Goal: Task Accomplishment & Management: Manage account settings

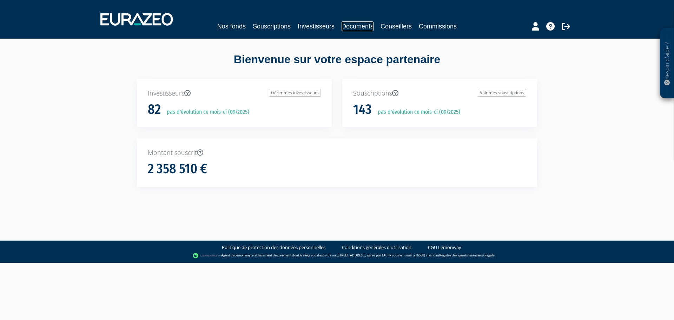
click at [360, 26] on link "Documents" at bounding box center [357, 26] width 32 height 10
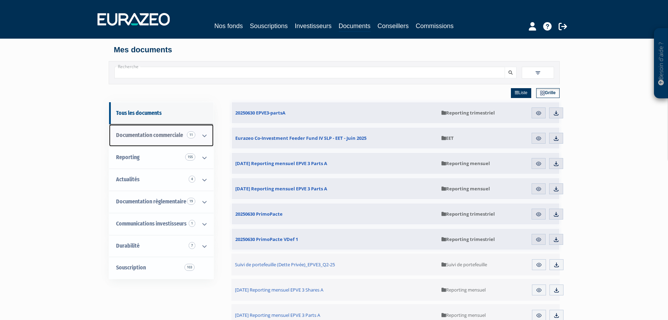
click at [160, 133] on span "Documentation commerciale 11" at bounding box center [149, 135] width 67 height 7
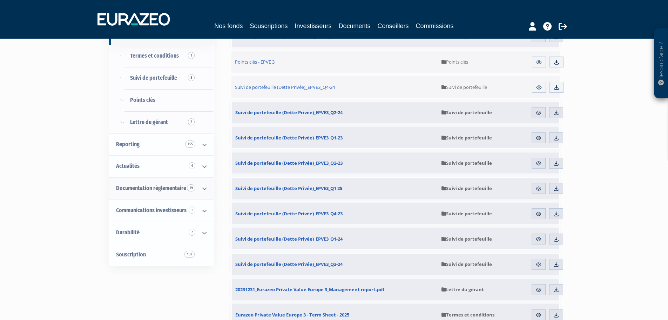
scroll to position [105, 0]
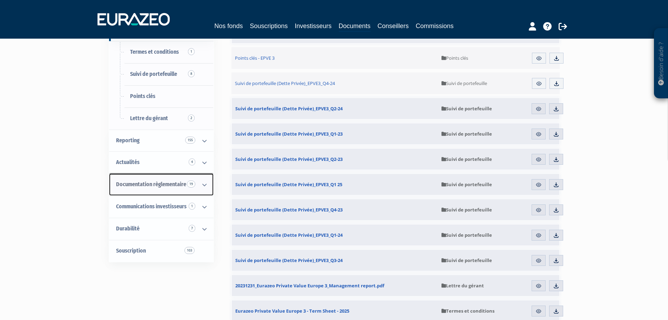
click at [202, 185] on icon at bounding box center [204, 185] width 18 height 22
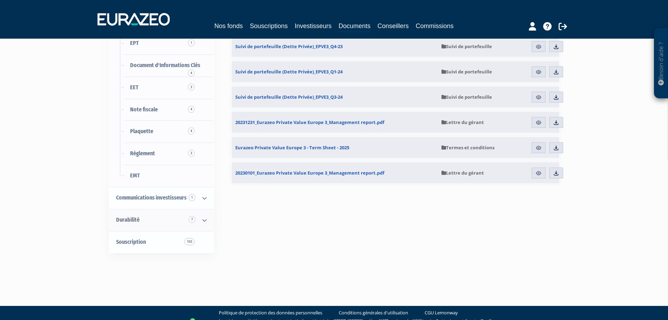
scroll to position [276, 0]
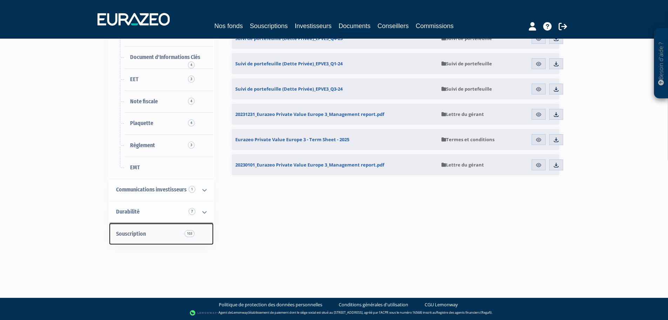
click at [155, 234] on link "Souscription 103" at bounding box center [161, 234] width 105 height 22
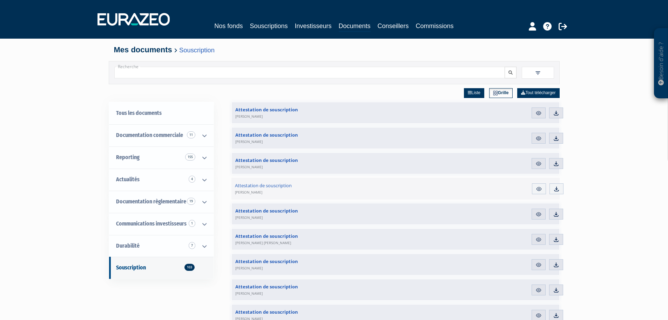
click at [510, 74] on icon "submit" at bounding box center [511, 73] width 4 height 4
click at [201, 75] on input "Recherche" at bounding box center [309, 73] width 391 height 12
type input "retrait"
click at [505, 67] on button "submit" at bounding box center [511, 73] width 12 height 12
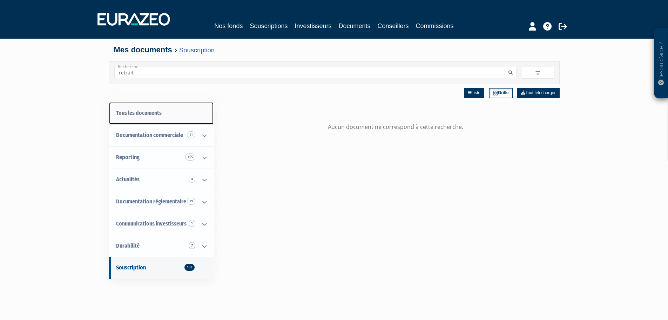
click at [159, 114] on link "Tous les documents" at bounding box center [161, 113] width 105 height 22
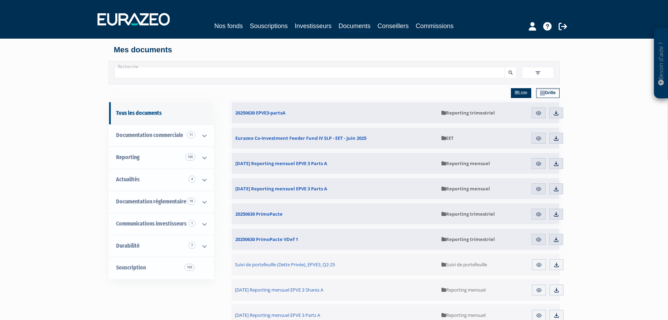
click at [254, 72] on input "Recherche" at bounding box center [309, 73] width 391 height 12
type input "v"
type input "bulletin"
click at [509, 71] on icon "submit" at bounding box center [511, 73] width 4 height 4
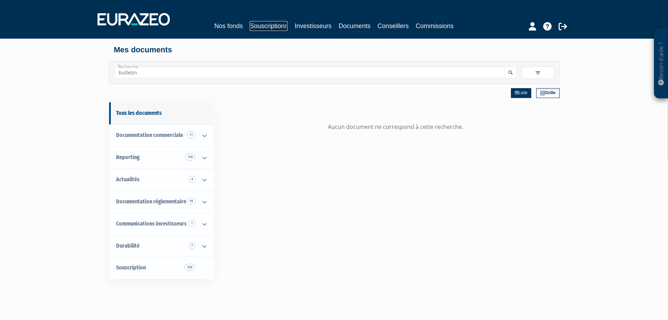
click at [259, 26] on link "Souscriptions" at bounding box center [269, 26] width 38 height 10
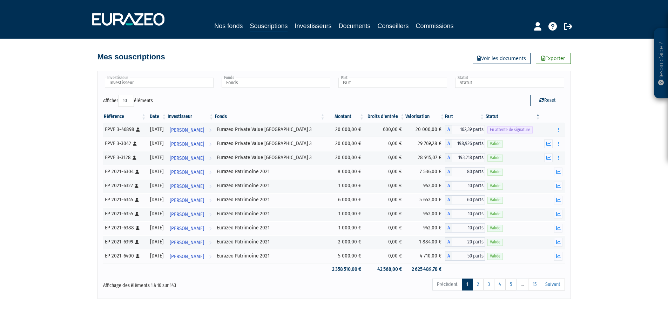
click at [203, 115] on th "Investisseur" at bounding box center [190, 117] width 47 height 12
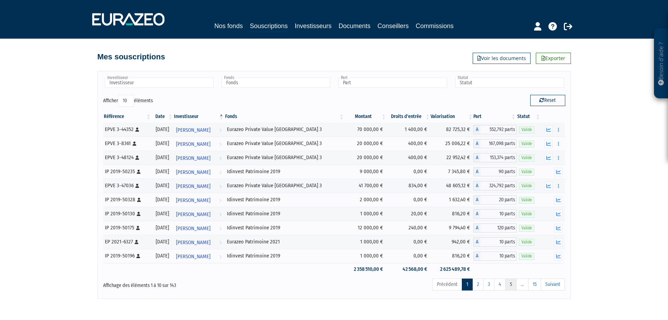
click at [507, 284] on link "5" at bounding box center [511, 284] width 11 height 12
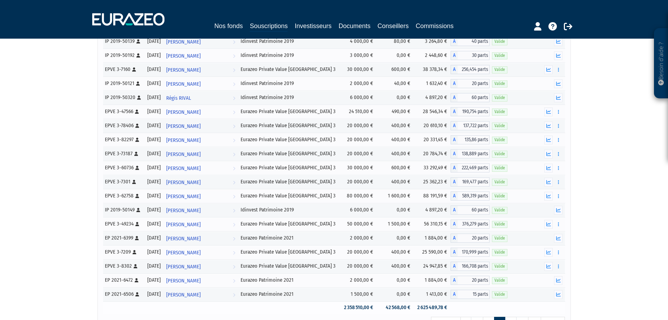
scroll to position [1335, 0]
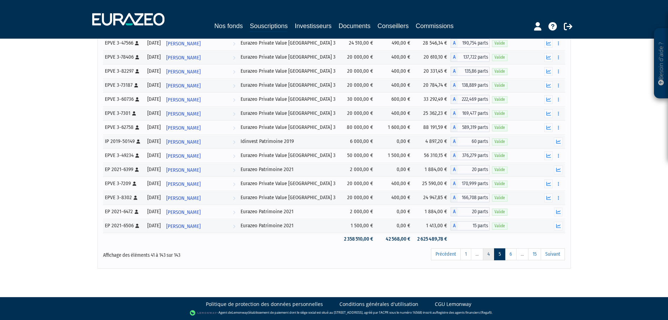
click at [488, 255] on link "4" at bounding box center [489, 254] width 12 height 12
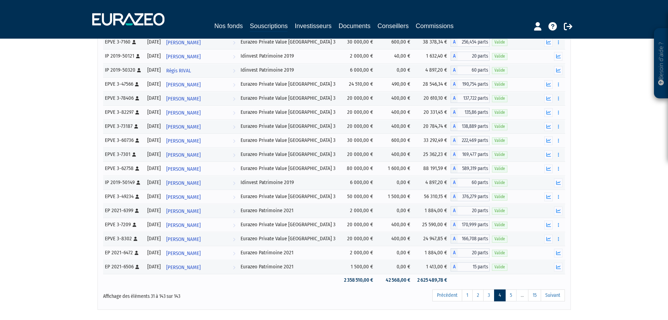
scroll to position [1476, 0]
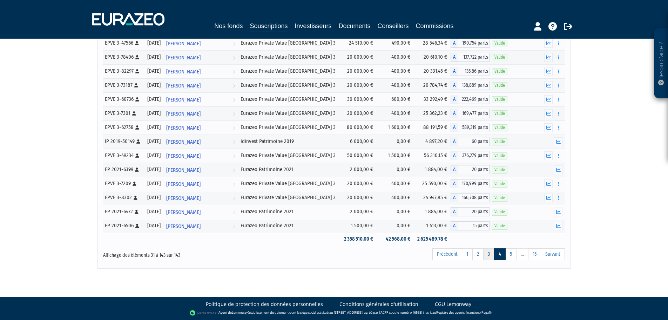
click at [488, 252] on link "3" at bounding box center [489, 254] width 11 height 12
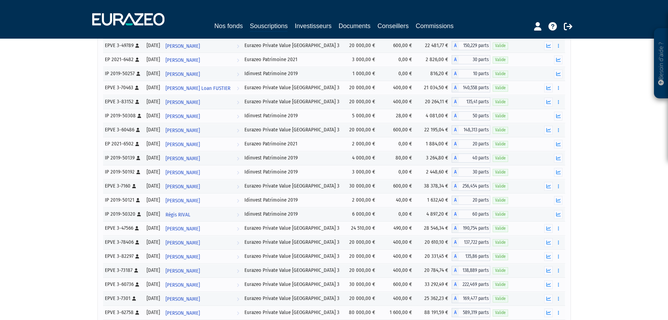
scroll to position [1616, 0]
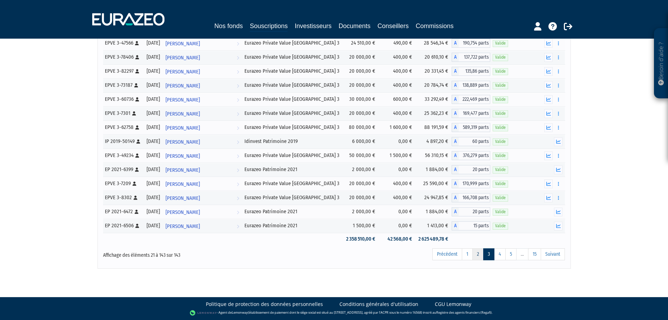
click at [478, 255] on link "2" at bounding box center [478, 254] width 11 height 12
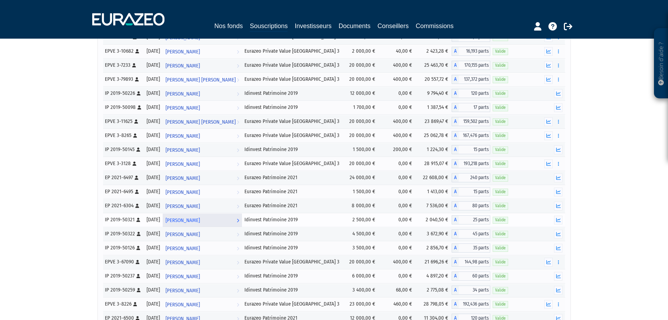
scroll to position [211, 0]
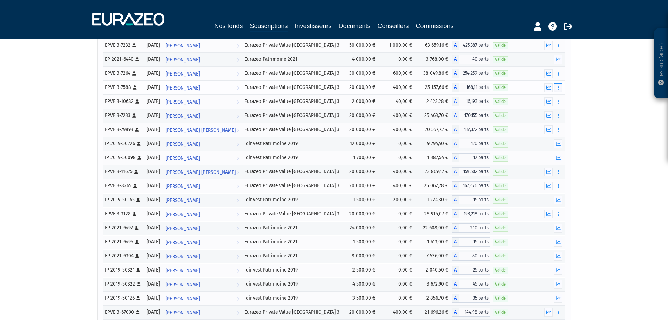
click at [558, 87] on icon "button" at bounding box center [558, 87] width 1 height 5
click at [547, 100] on link "Rachat libre" at bounding box center [543, 100] width 35 height 12
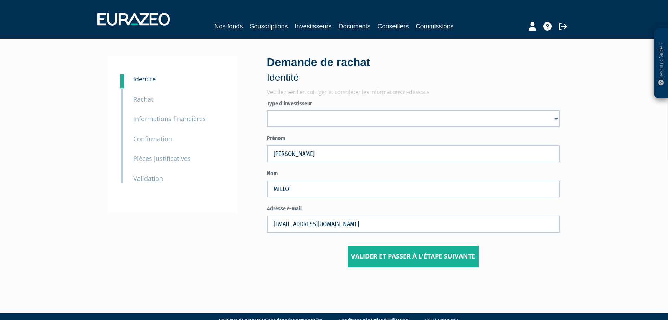
click at [143, 101] on small "Rachat" at bounding box center [143, 99] width 20 height 8
click at [153, 100] on small "Rachat" at bounding box center [143, 99] width 20 height 8
click at [332, 126] on select "Mr Société Mme" at bounding box center [413, 118] width 293 height 17
select select "3"
click at [267, 110] on select "Mr Société Mme" at bounding box center [413, 118] width 293 height 17
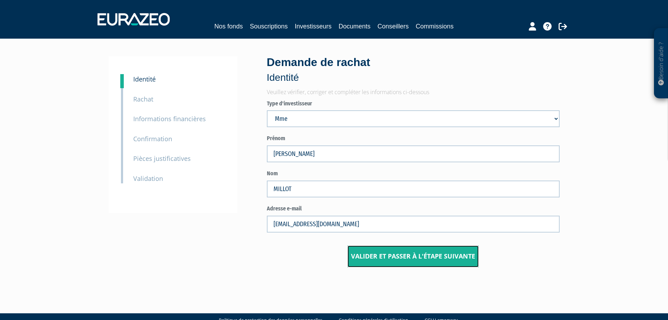
click at [406, 256] on button "Valider et passer à l'étape suivante" at bounding box center [413, 256] width 131 height 22
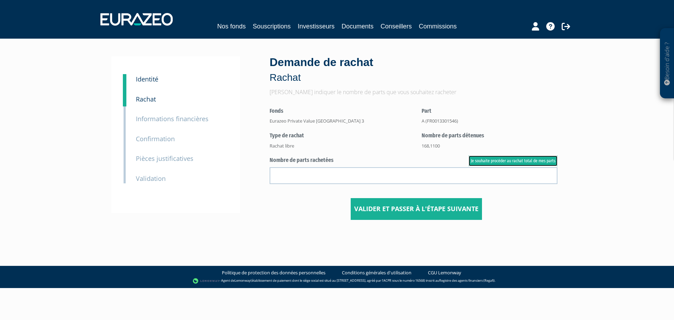
click at [501, 161] on link "Je souhaite procéder au rachat total de mes parts" at bounding box center [512, 160] width 89 height 11
type input "168.110000"
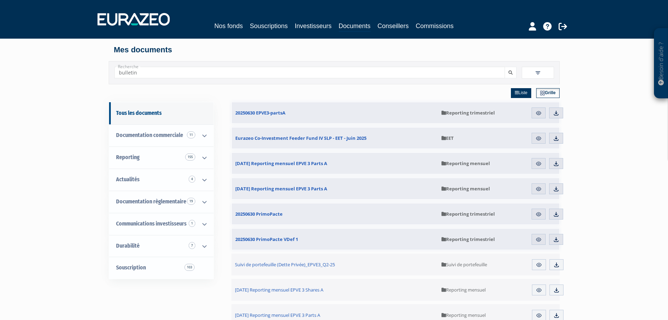
click at [193, 74] on input "bulletin" at bounding box center [309, 73] width 391 height 12
drag, startPoint x: 193, startPoint y: 74, endPoint x: 115, endPoint y: 73, distance: 77.9
click at [116, 73] on input "bulletin" at bounding box center [309, 73] width 391 height 12
type input "millot"
click at [505, 67] on button "submit" at bounding box center [511, 73] width 12 height 12
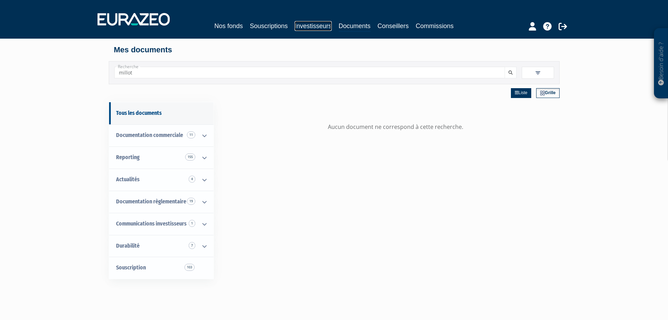
click at [311, 25] on link "Investisseurs" at bounding box center [313, 26] width 37 height 10
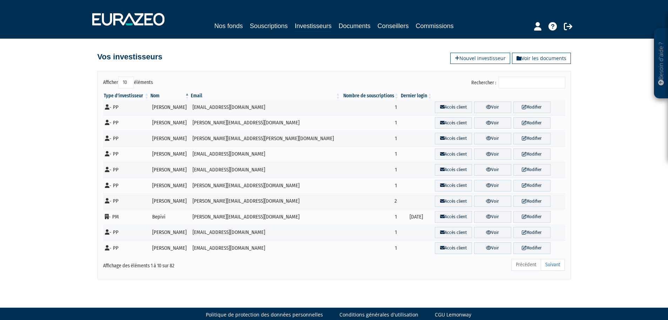
click at [527, 81] on input "Rechercher :" at bounding box center [532, 82] width 67 height 12
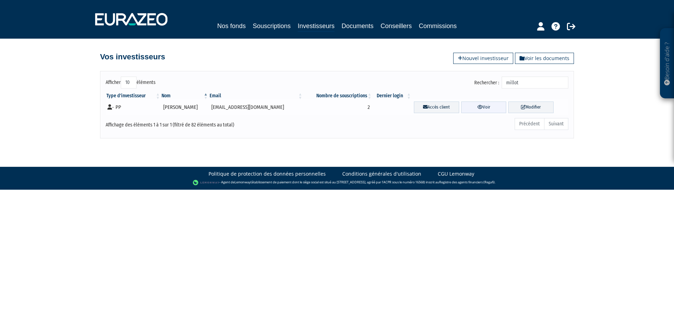
type input "millot"
click at [477, 108] on icon at bounding box center [479, 107] width 5 height 5
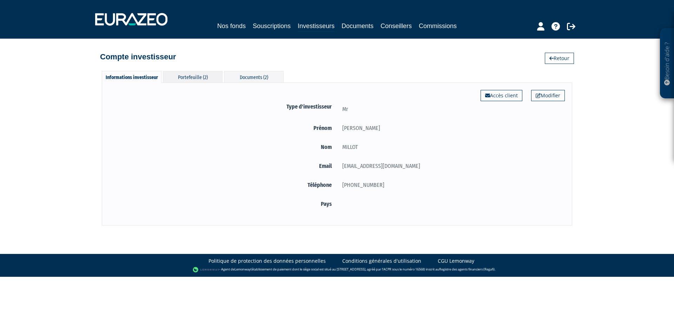
click at [200, 75] on div "Portefeuille (2)" at bounding box center [193, 77] width 60 height 12
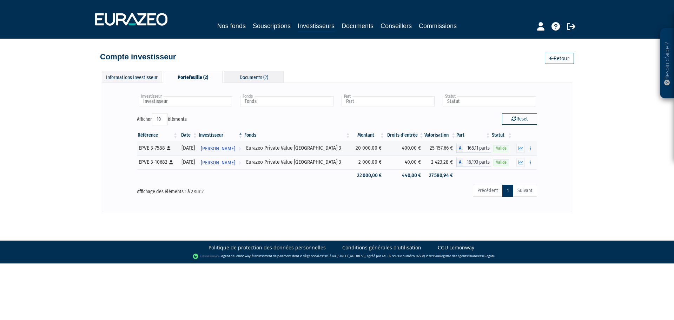
click at [252, 78] on div "Documents (2)" at bounding box center [254, 77] width 60 height 12
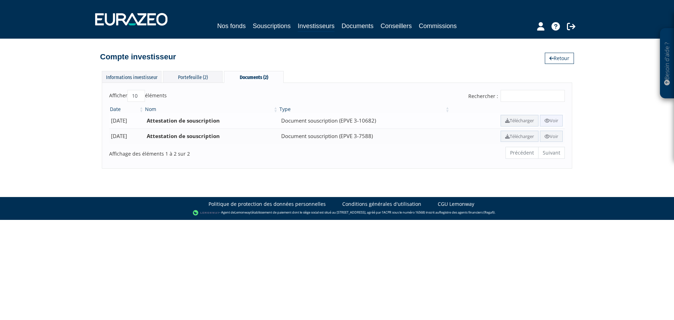
click at [549, 122] on link "Voir" at bounding box center [551, 121] width 23 height 12
click at [550, 120] on link "Voir" at bounding box center [551, 121] width 23 height 12
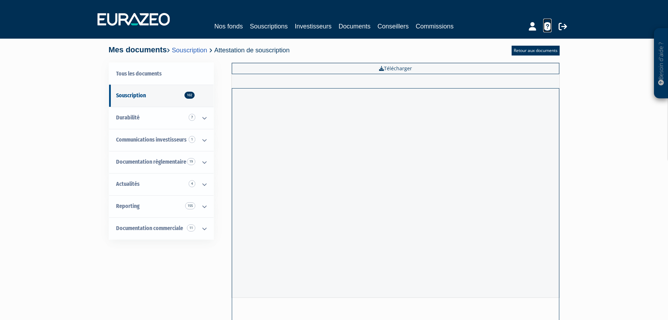
click at [549, 24] on icon at bounding box center [548, 26] width 8 height 8
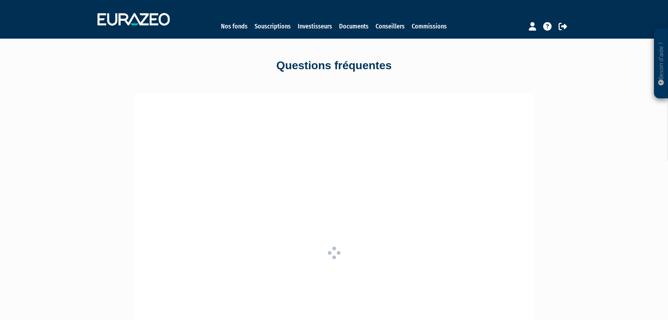
click at [661, 62] on p "Besoin d'aide ?" at bounding box center [662, 63] width 8 height 63
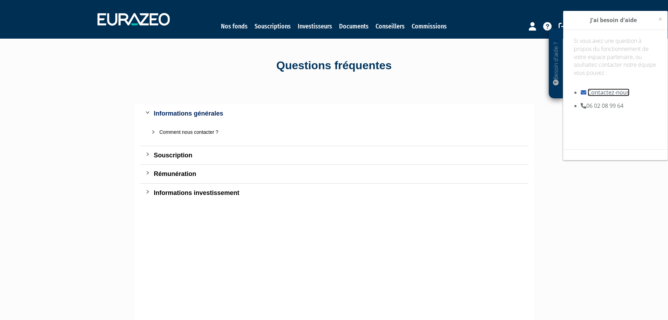
click at [626, 89] on link "Contactez-nous" at bounding box center [609, 92] width 42 height 8
